Goal: Task Accomplishment & Management: Manage account settings

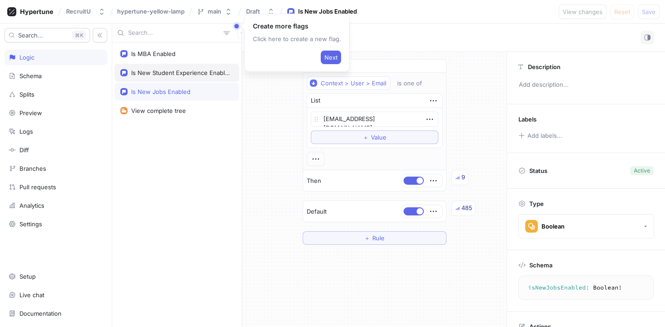
click at [185, 74] on div "Is New Student Experience Enabled" at bounding box center [180, 72] width 99 height 7
type textarea "x"
type textarea "isNewStudentExperienceEnabled: Boolean!"
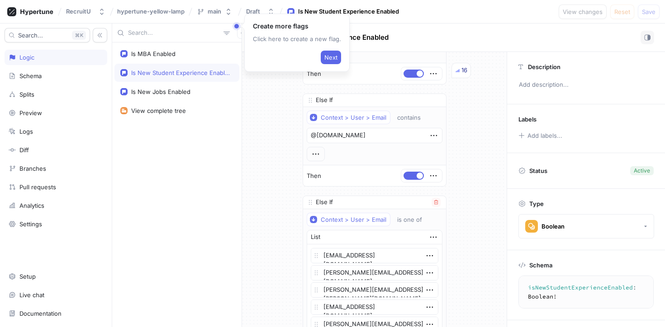
scroll to position [71, 0]
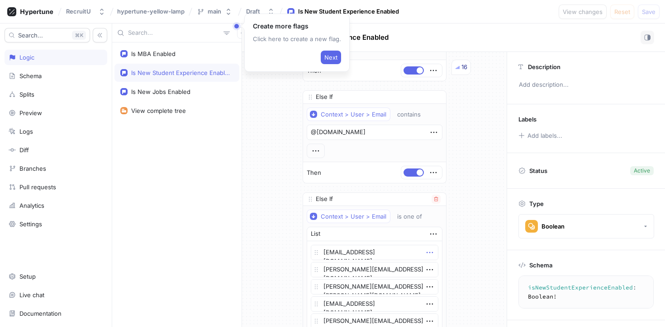
click at [427, 252] on icon "button" at bounding box center [430, 253] width 10 height 10
click at [446, 271] on p "Delete" at bounding box center [444, 269] width 18 height 9
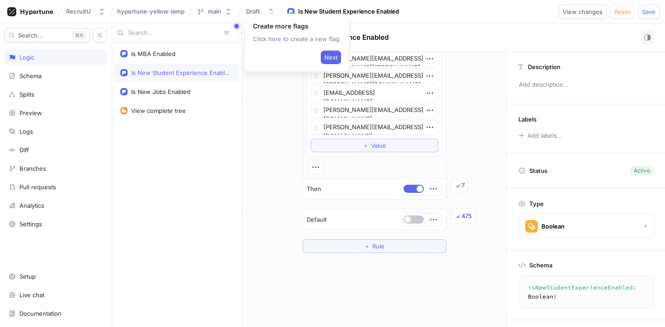
scroll to position [628, 0]
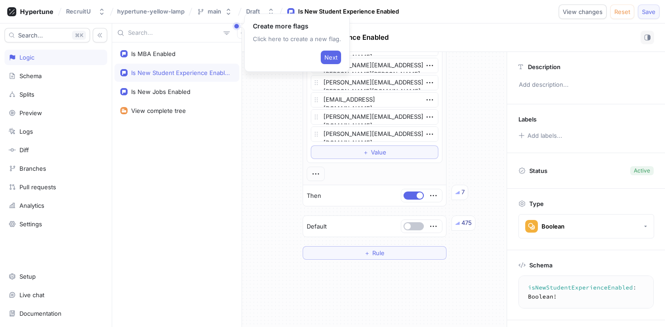
click at [640, 13] on button "Save" at bounding box center [649, 12] width 22 height 14
click at [337, 150] on button "＋ Value" at bounding box center [375, 153] width 128 height 14
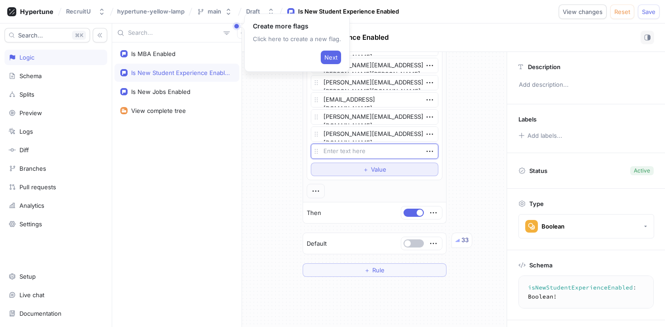
type textarea "x"
type textarea "a"
type textarea "x"
type textarea "and"
type textarea "x"
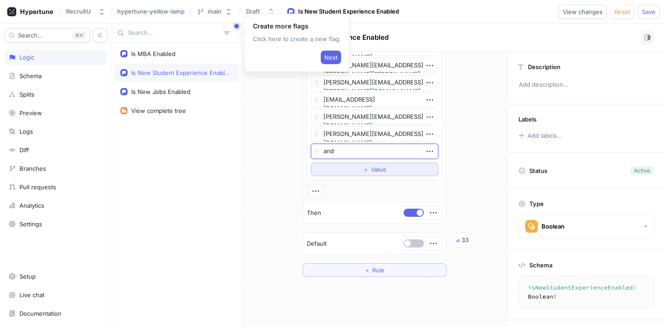
type textarea "andr"
type textarea "x"
type textarea "andre"
type textarea "x"
type textarea "andrew"
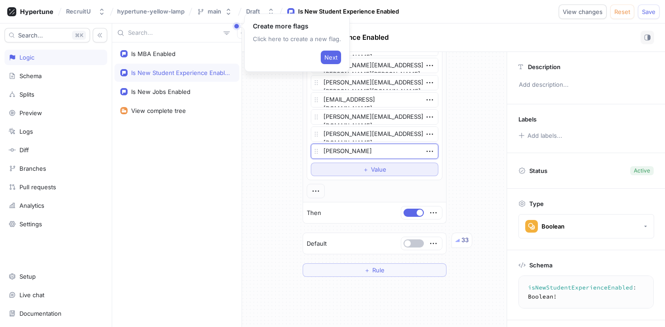
type textarea "x"
type textarea "andrewy"
type textarea "x"
type textarea "andrewya"
type textarea "x"
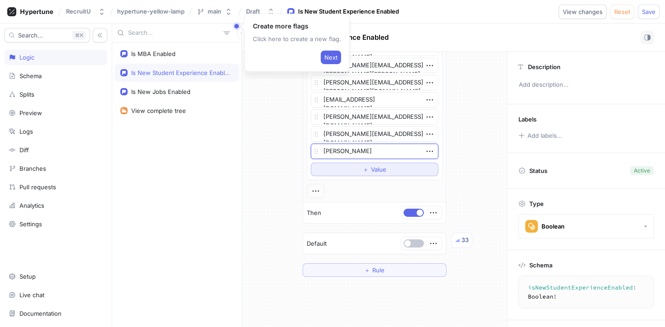
type textarea "andrewyan"
type textarea "x"
type textarea "andrewyang"
type textarea "x"
type textarea "andrewyang@"
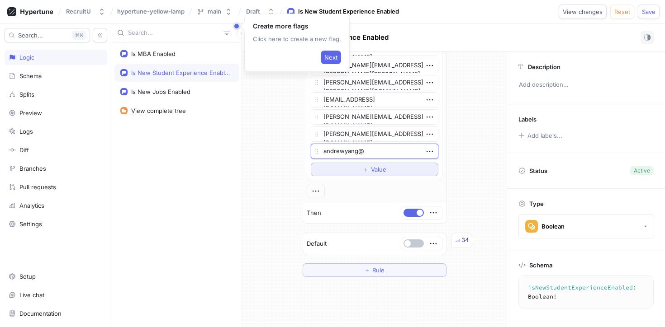
type textarea "x"
type textarea "andrewyang@c"
type textarea "x"
type textarea "andrewyang@co"
type textarea "x"
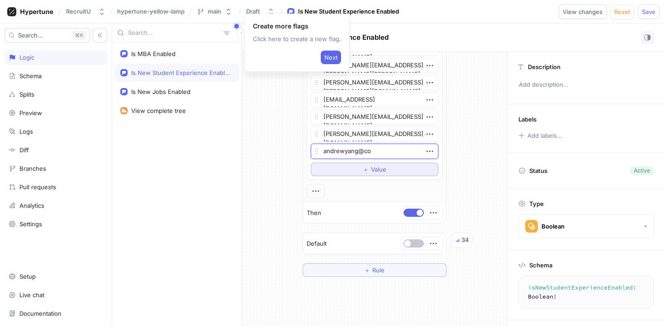
type textarea "andrewyang@col"
type textarea "x"
type textarea "andrewyang@coll"
type textarea "x"
type textarea "andrewyang@colle"
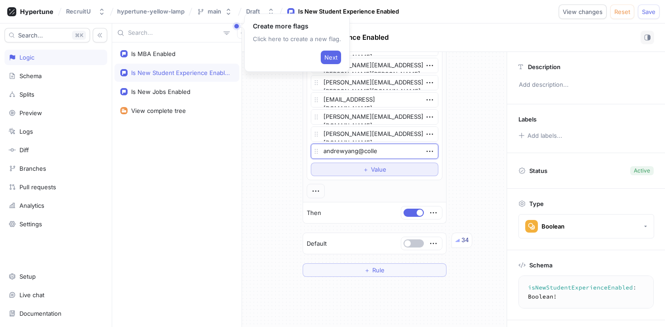
type textarea "x"
type textarea "andrewyang@colleg"
type textarea "x"
type textarea "andrewyang@college"
type textarea "x"
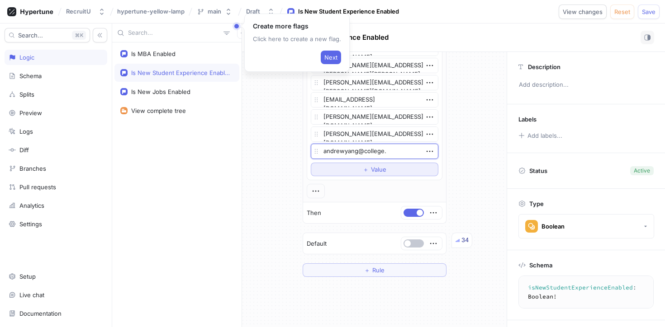
type textarea "andrewyang@college.h"
type textarea "x"
type textarea "andrewyang@college.ha"
type textarea "x"
type textarea "andrewyang@college.har"
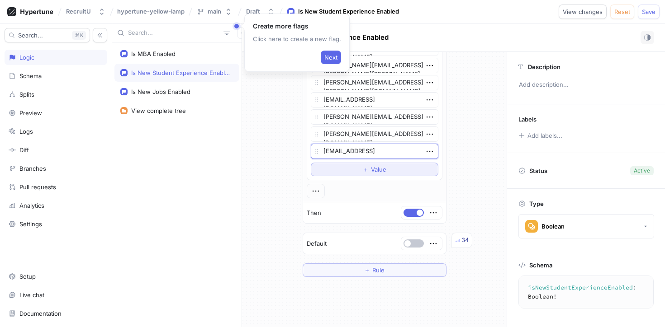
type textarea "x"
type textarea "andrewyang@college.harv"
type textarea "x"
type textarea "andrewyang@college.harva"
type textarea "x"
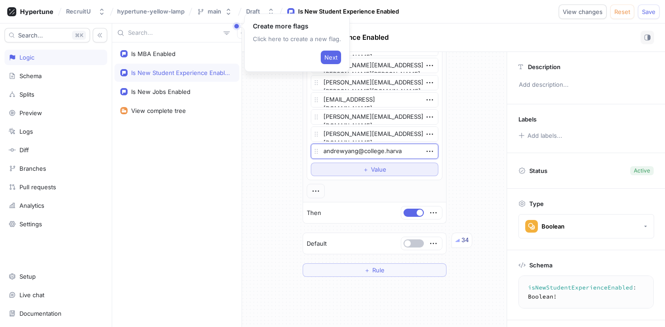
type textarea "andrewyang@college.harvar"
type textarea "x"
type textarea "andrewyang@college.harvard"
type textarea "x"
type textarea "andrewyang@college.harvard."
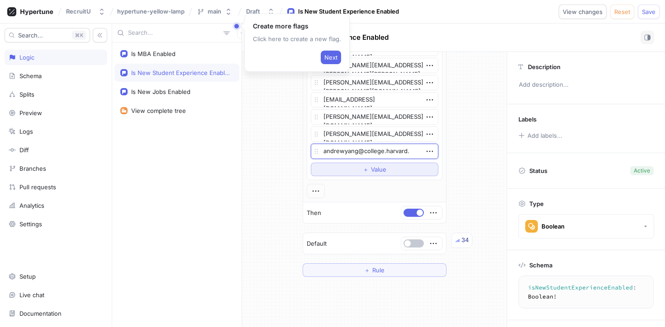
type textarea "x"
type textarea "andrewyang@college.harvard.e"
type textarea "x"
type textarea "andrewyang@college.harvard.edu"
type textarea "x"
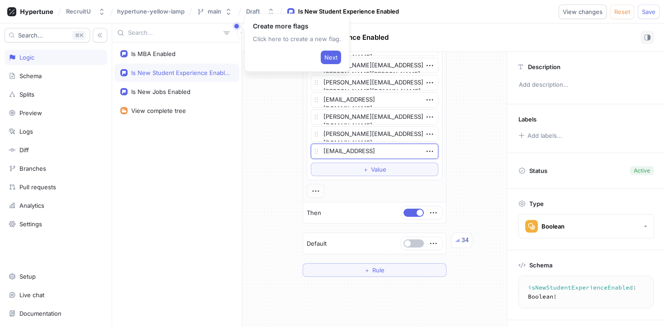
type textarea "andrewyang@college.harvard.edu"
type textarea "x"
type textarea "andrewyang@college.harvard.edu"
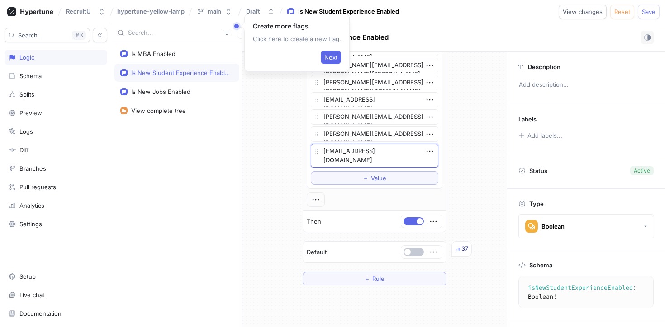
type textarea "x"
type textarea "andrewyang@college.harvard.edu"
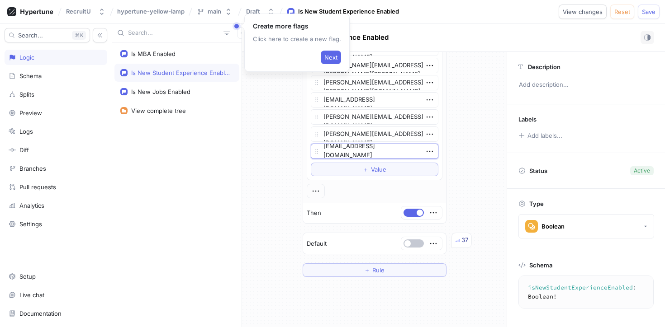
scroll to position [0, 0]
type textarea "x"
type textarea "andrewyang@college.harvard.edu"
click at [644, 14] on span "Save" at bounding box center [649, 11] width 14 height 5
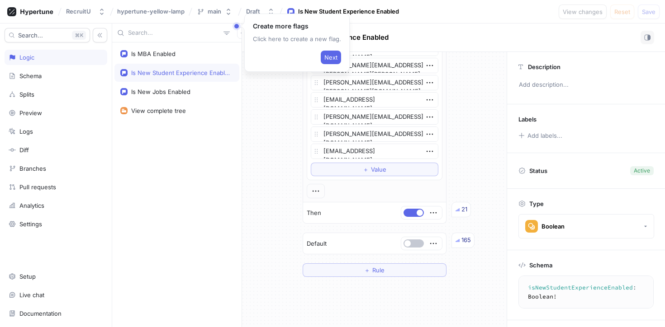
type textarea "x"
